Goal: Find specific page/section: Find specific page/section

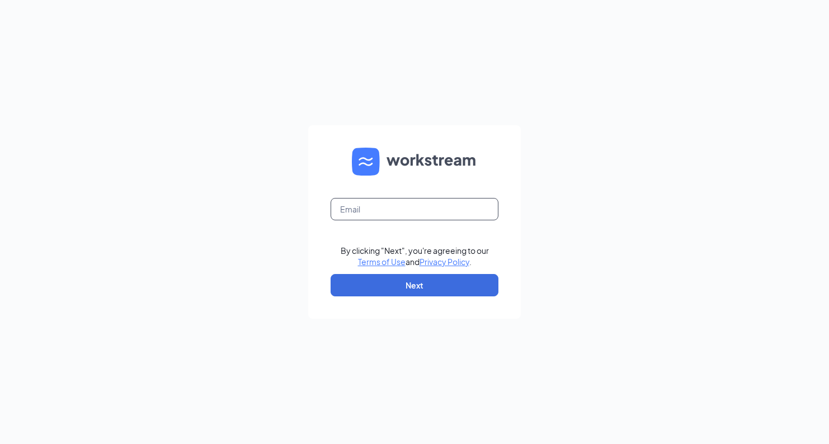
click at [378, 203] on input "text" at bounding box center [415, 209] width 168 height 22
type input "[EMAIL_ADDRESS][DOMAIN_NAME]"
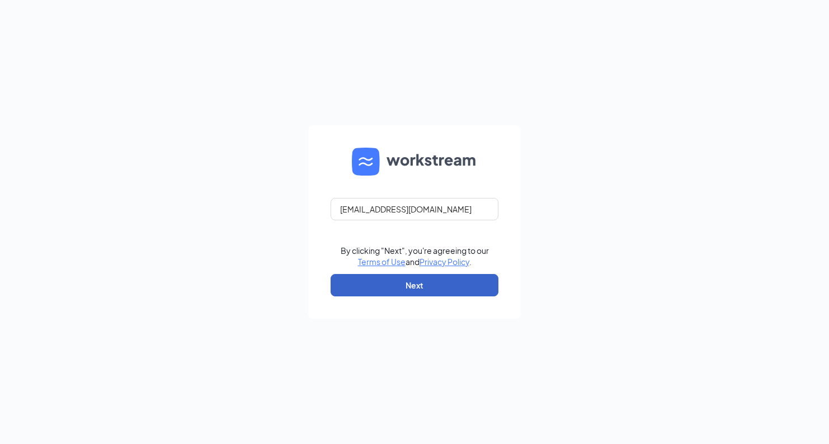
click at [417, 290] on button "Next" at bounding box center [415, 285] width 168 height 22
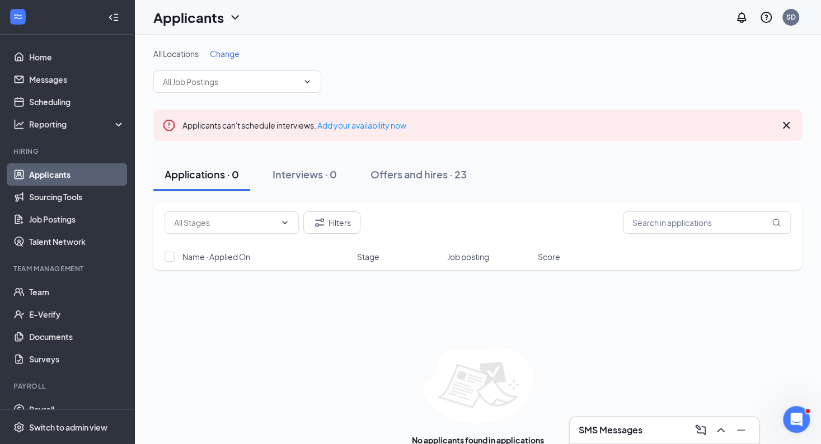
click at [604, 428] on h3 "SMS Messages" at bounding box center [611, 430] width 64 height 12
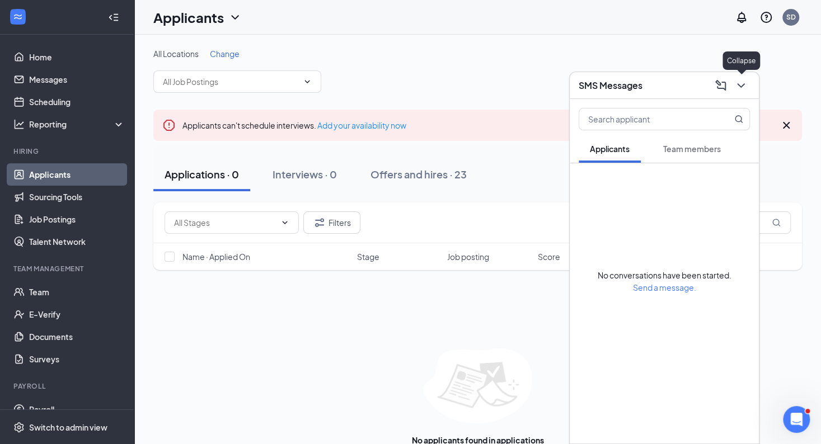
click at [747, 82] on icon "ChevronDown" at bounding box center [740, 85] width 13 height 13
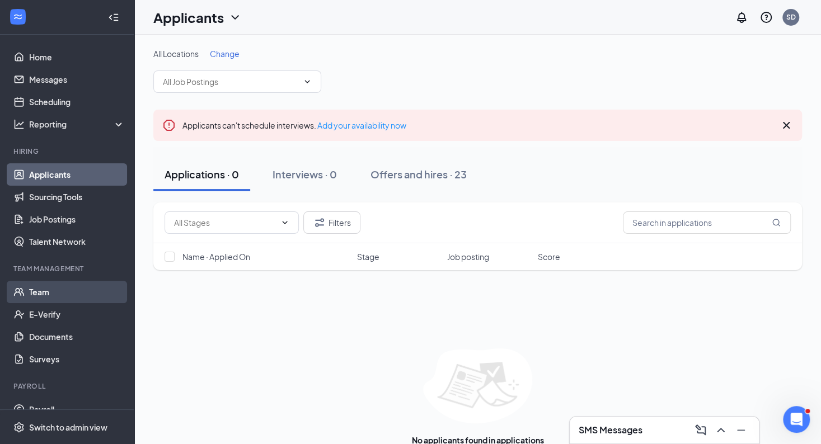
click at [59, 288] on link "Team" at bounding box center [77, 292] width 96 height 22
